Goal: Transaction & Acquisition: Subscribe to service/newsletter

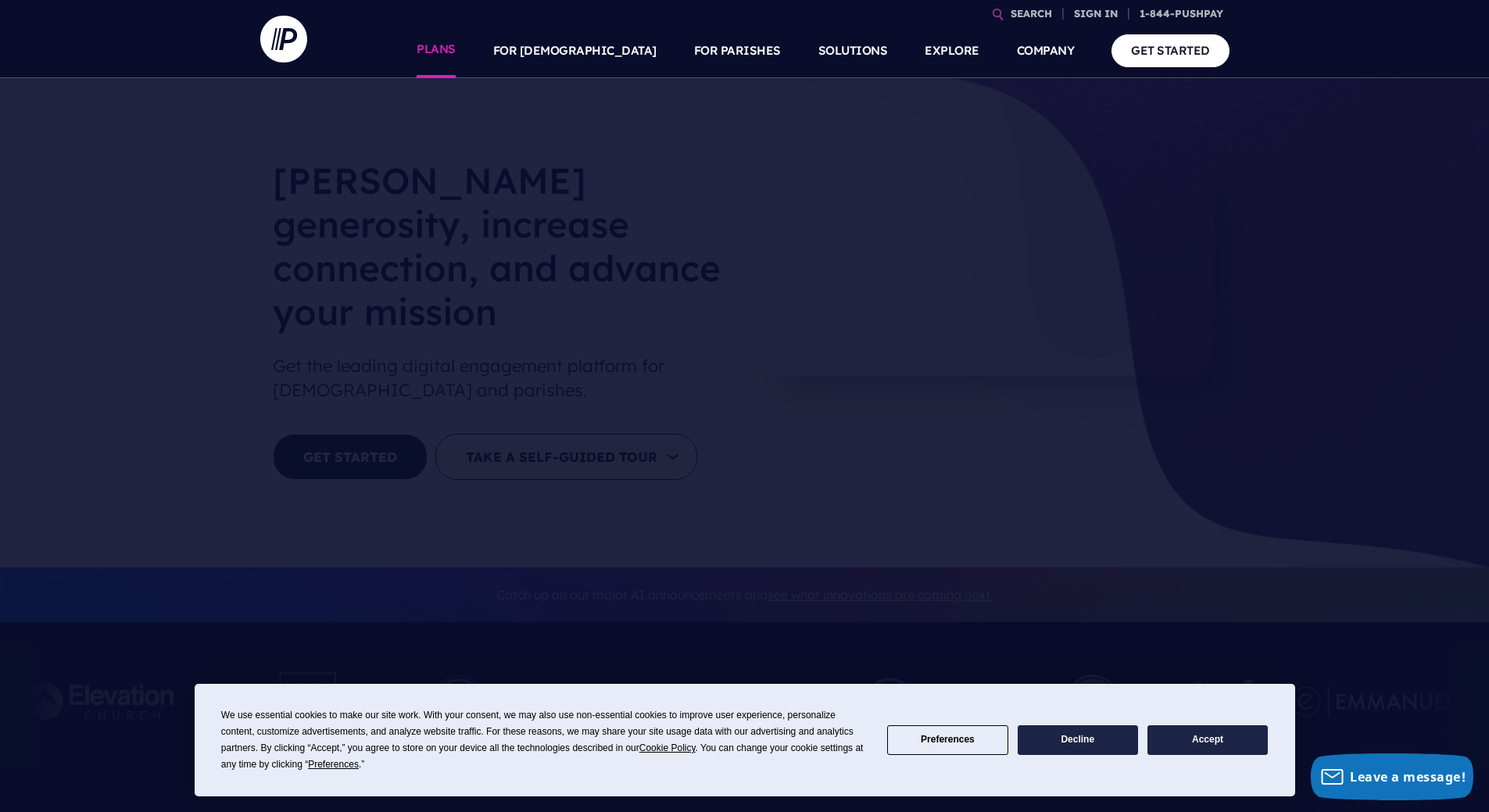
click at [455, 46] on link "PLANS" at bounding box center [436, 51] width 39 height 55
